Goal: Information Seeking & Learning: Learn about a topic

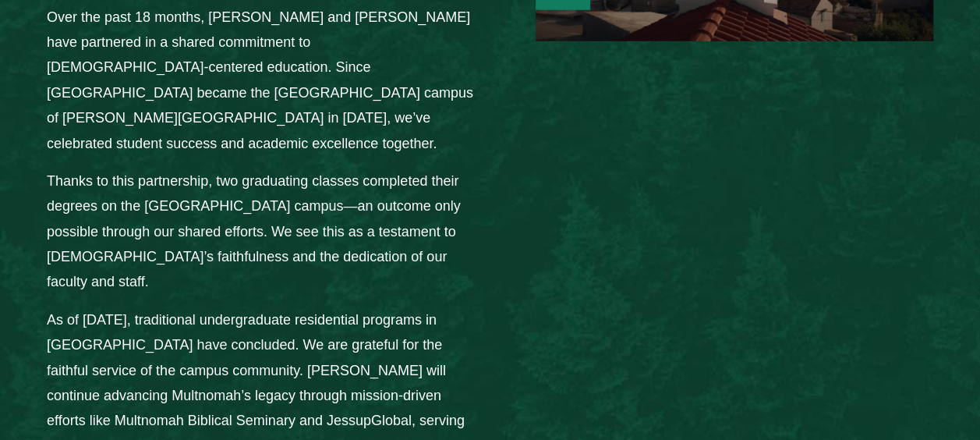
scroll to position [2186, 0]
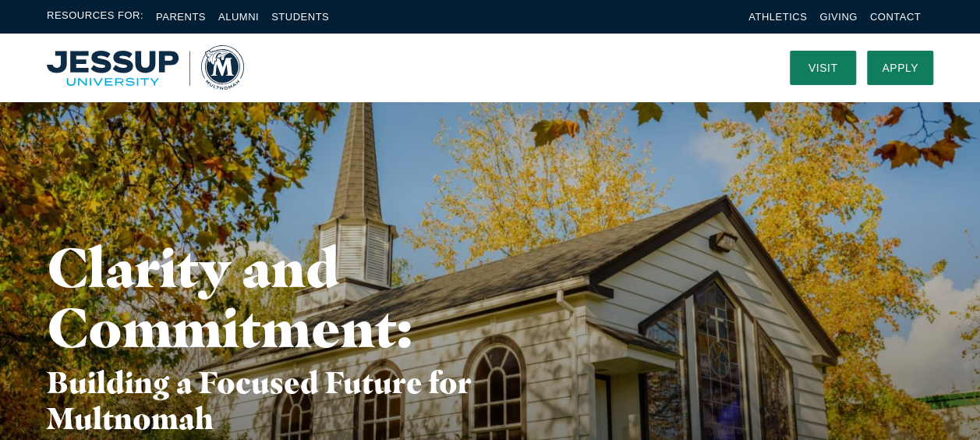
click at [566, 270] on div "Clarity and Commitment: Building a Focused Future for Multnomah" at bounding box center [490, 339] width 980 height 274
